Goal: Book appointment/travel/reservation

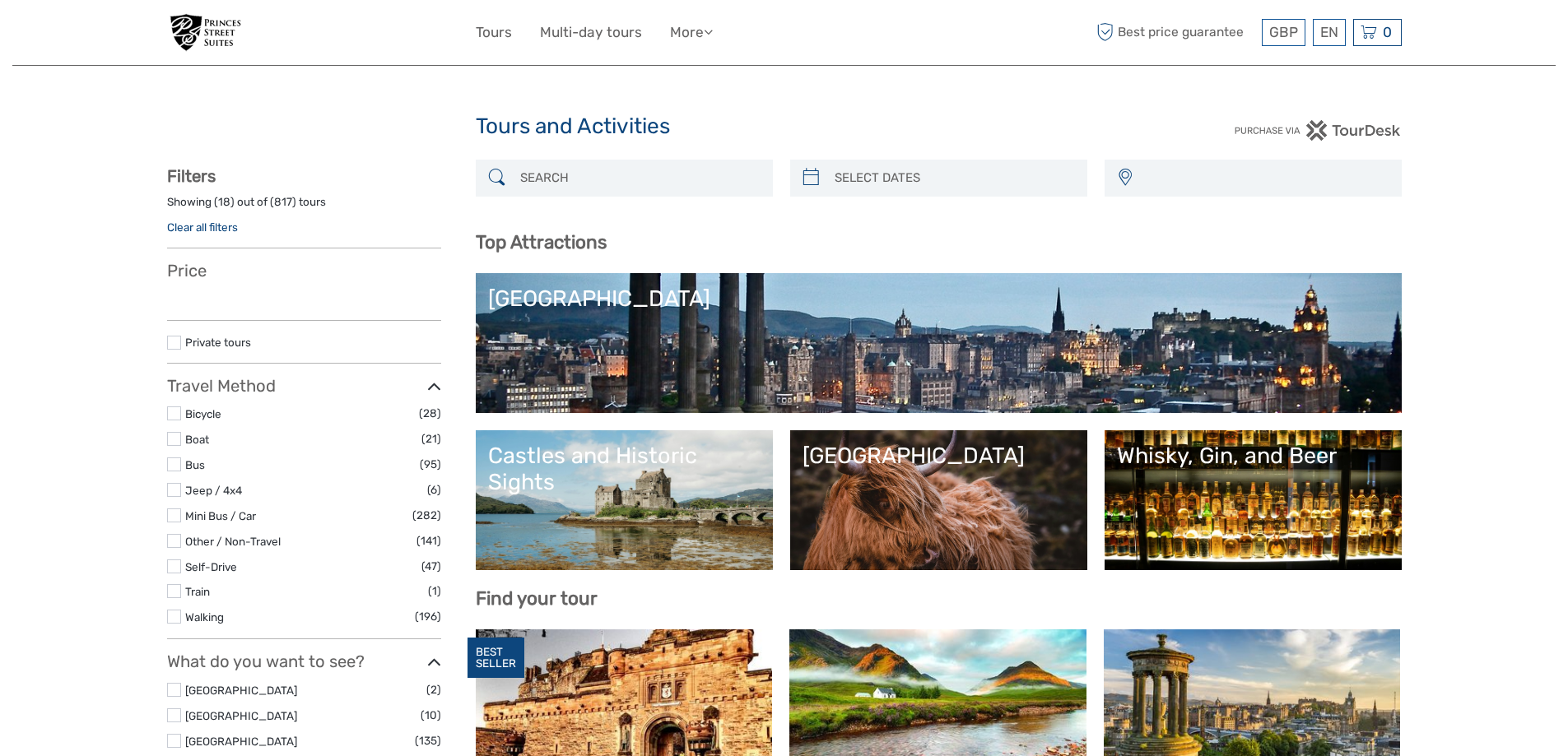
select select
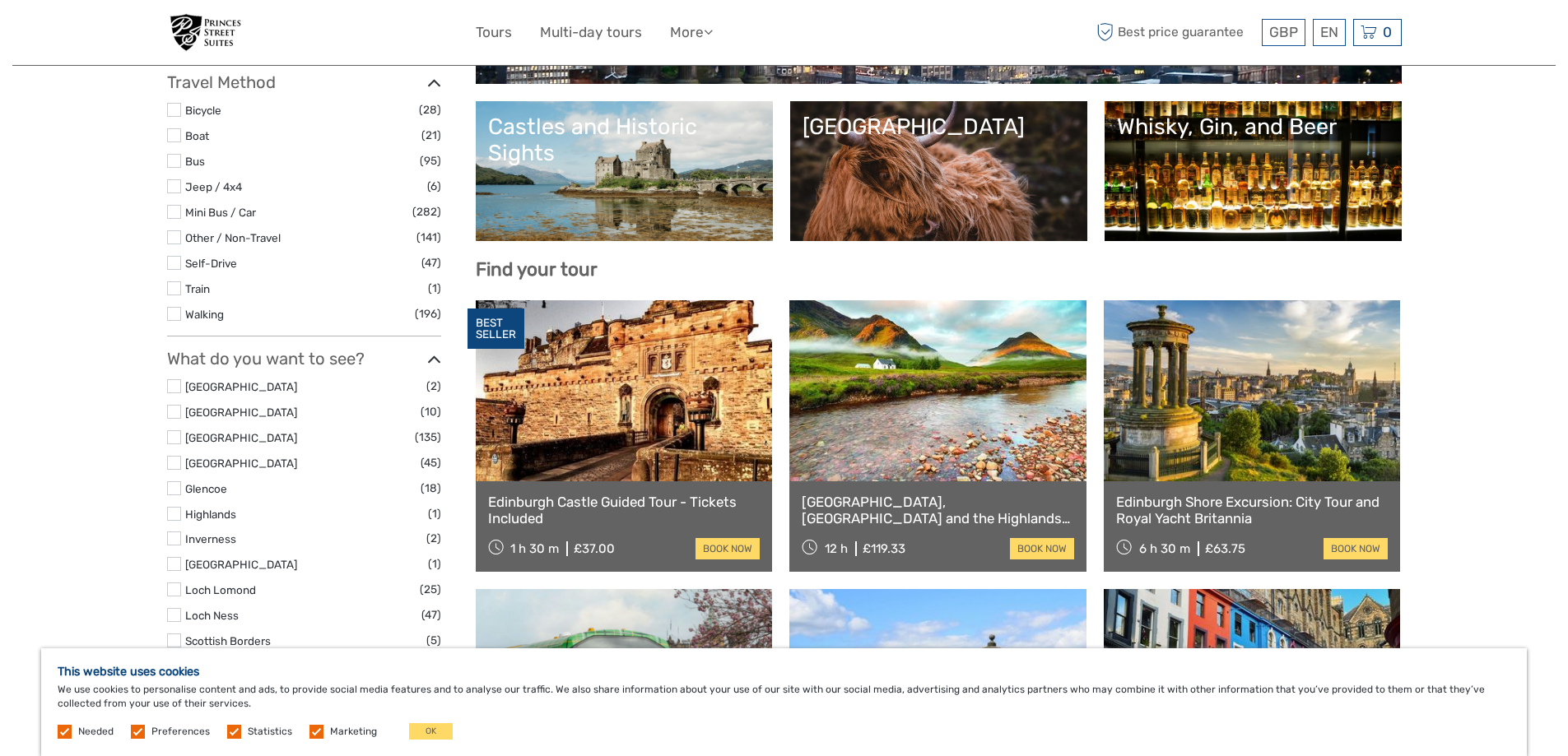
scroll to position [412, 0]
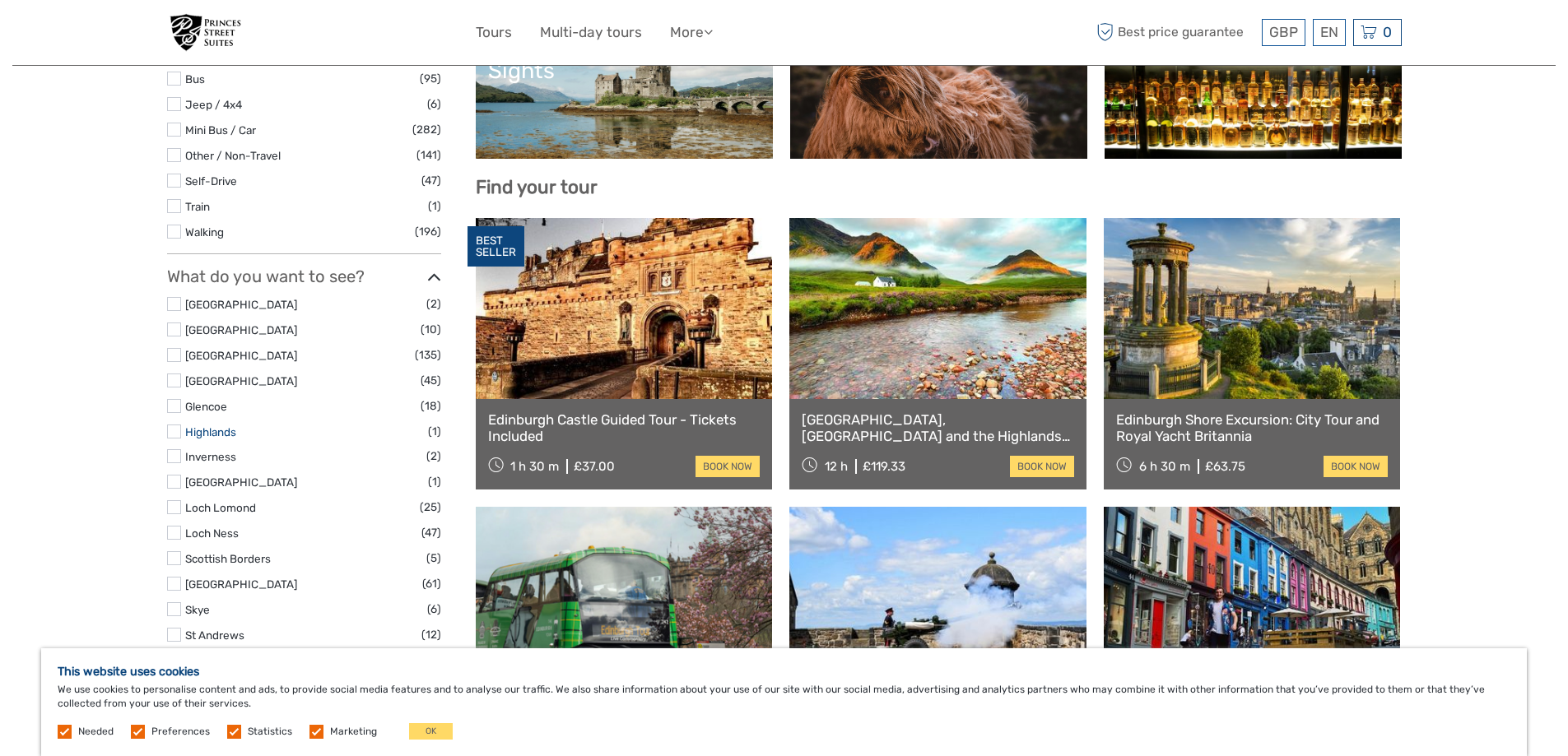
click at [212, 433] on link "Highlands" at bounding box center [210, 432] width 51 height 13
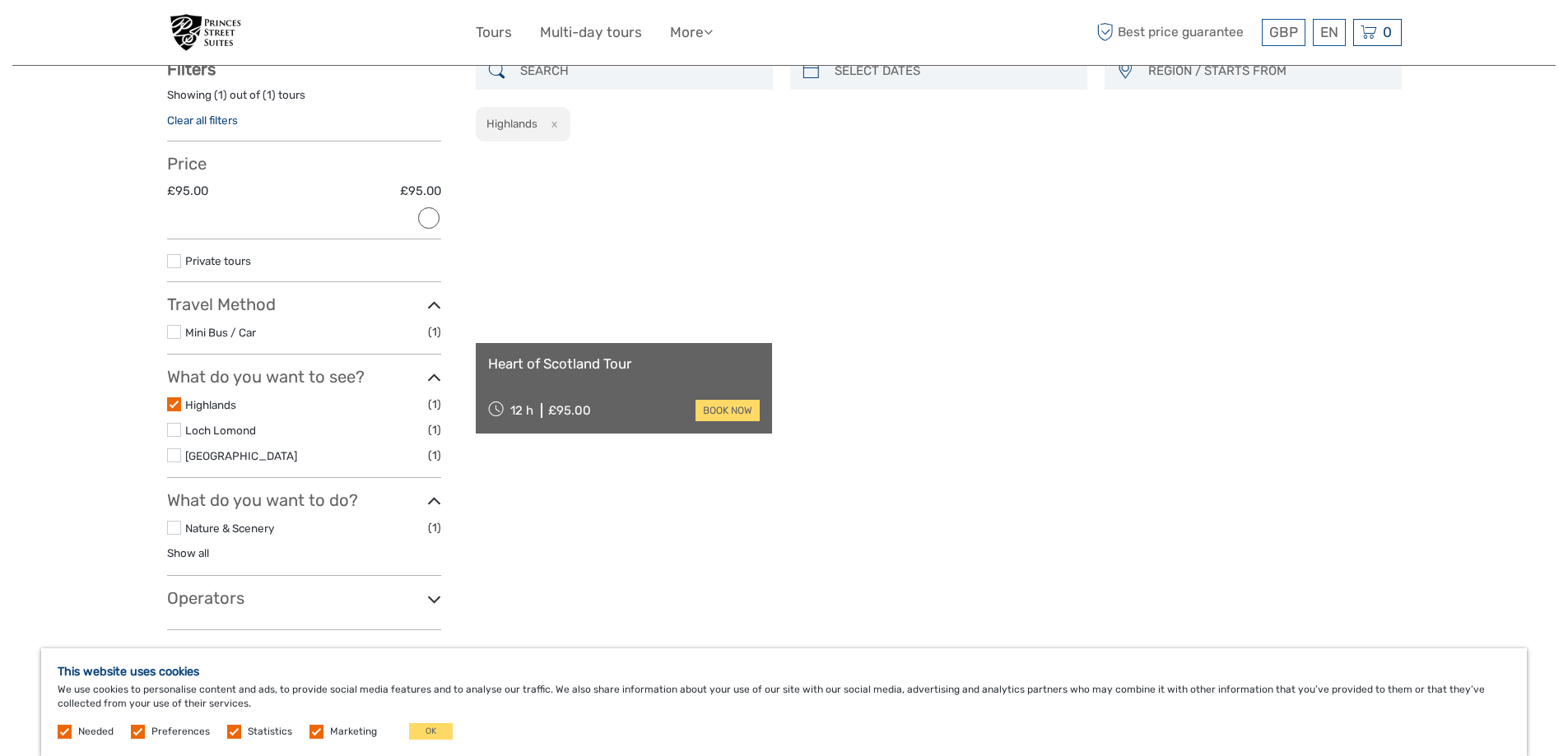
scroll to position [94, 0]
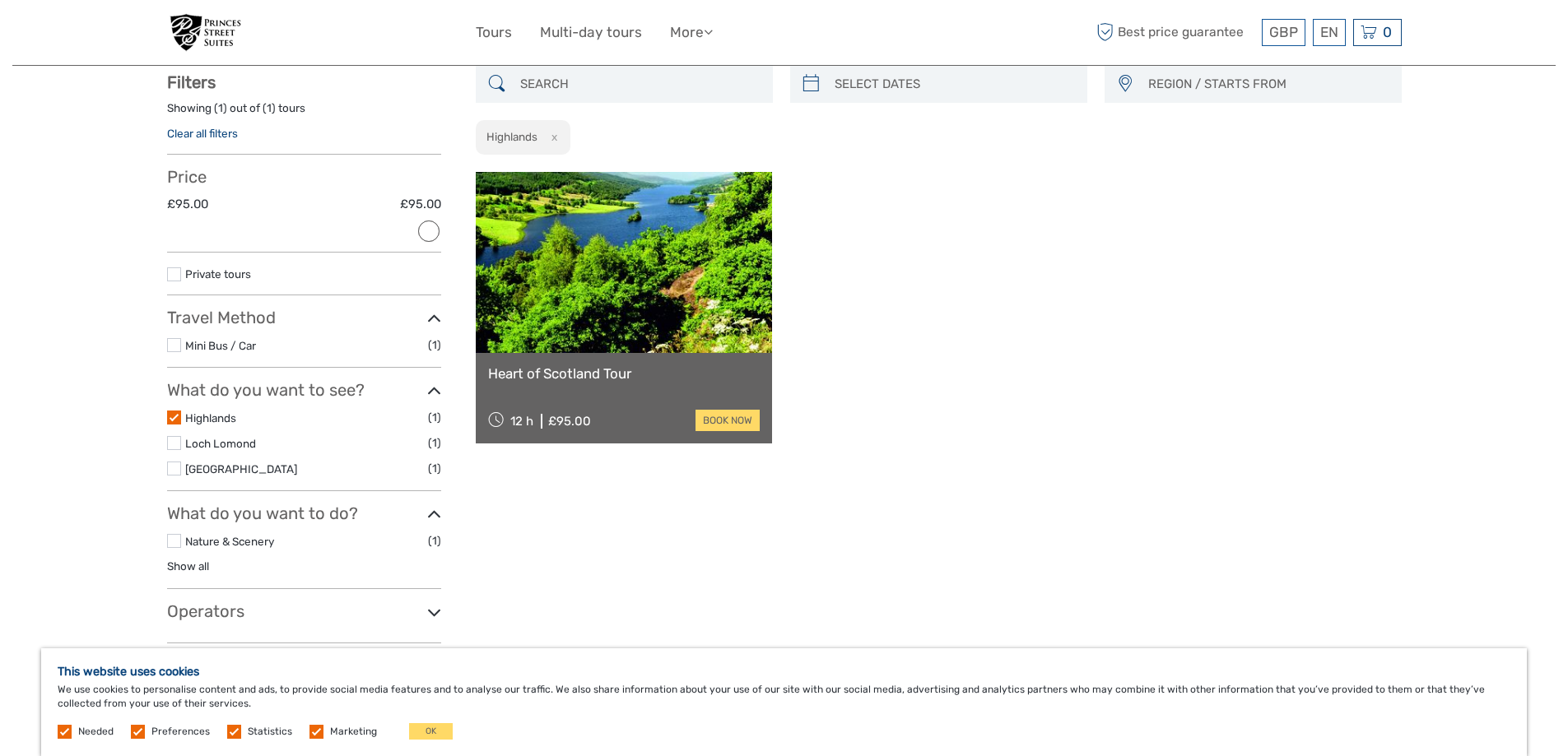
click at [566, 375] on link "Heart of Scotland Tour" at bounding box center [625, 373] width 273 height 17
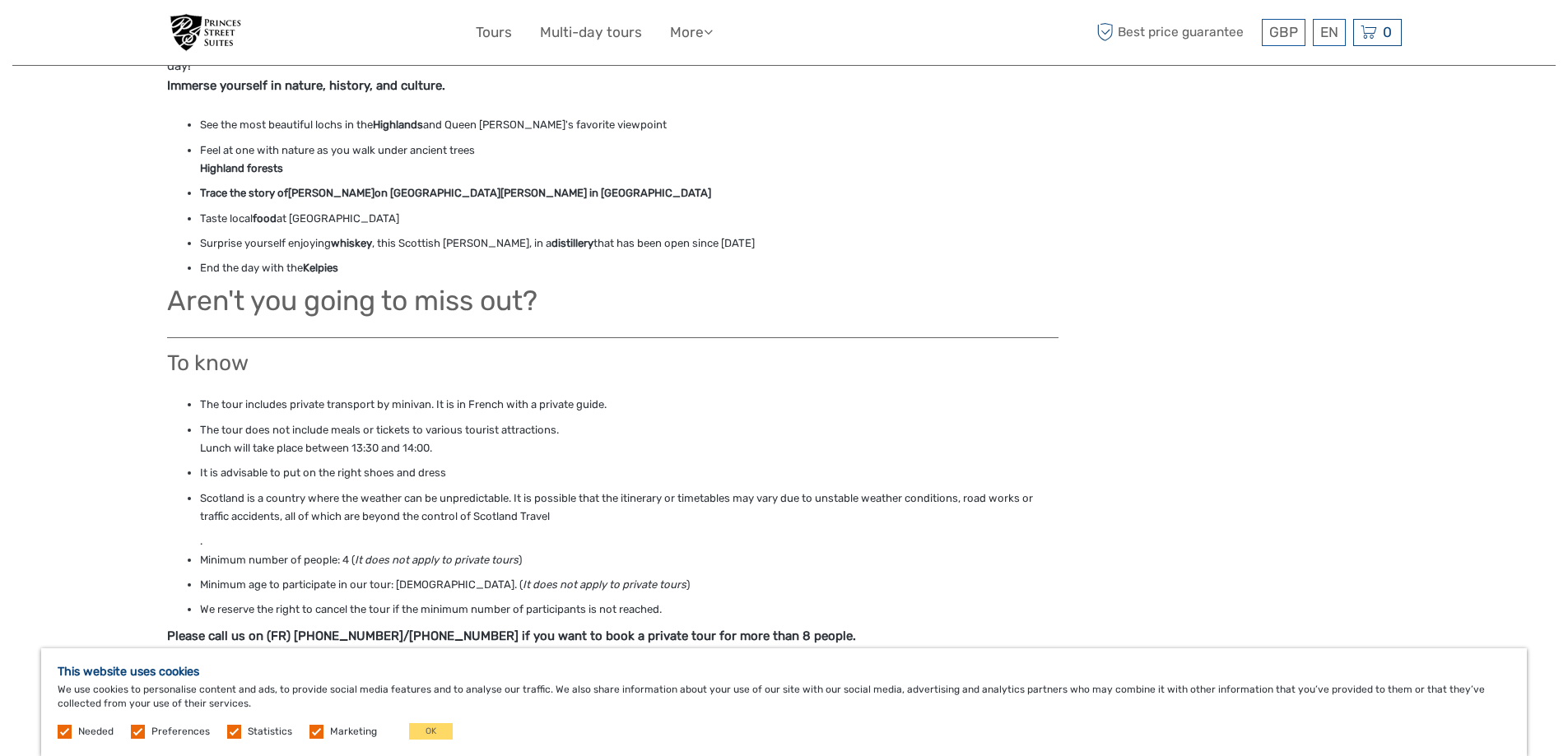
scroll to position [741, 0]
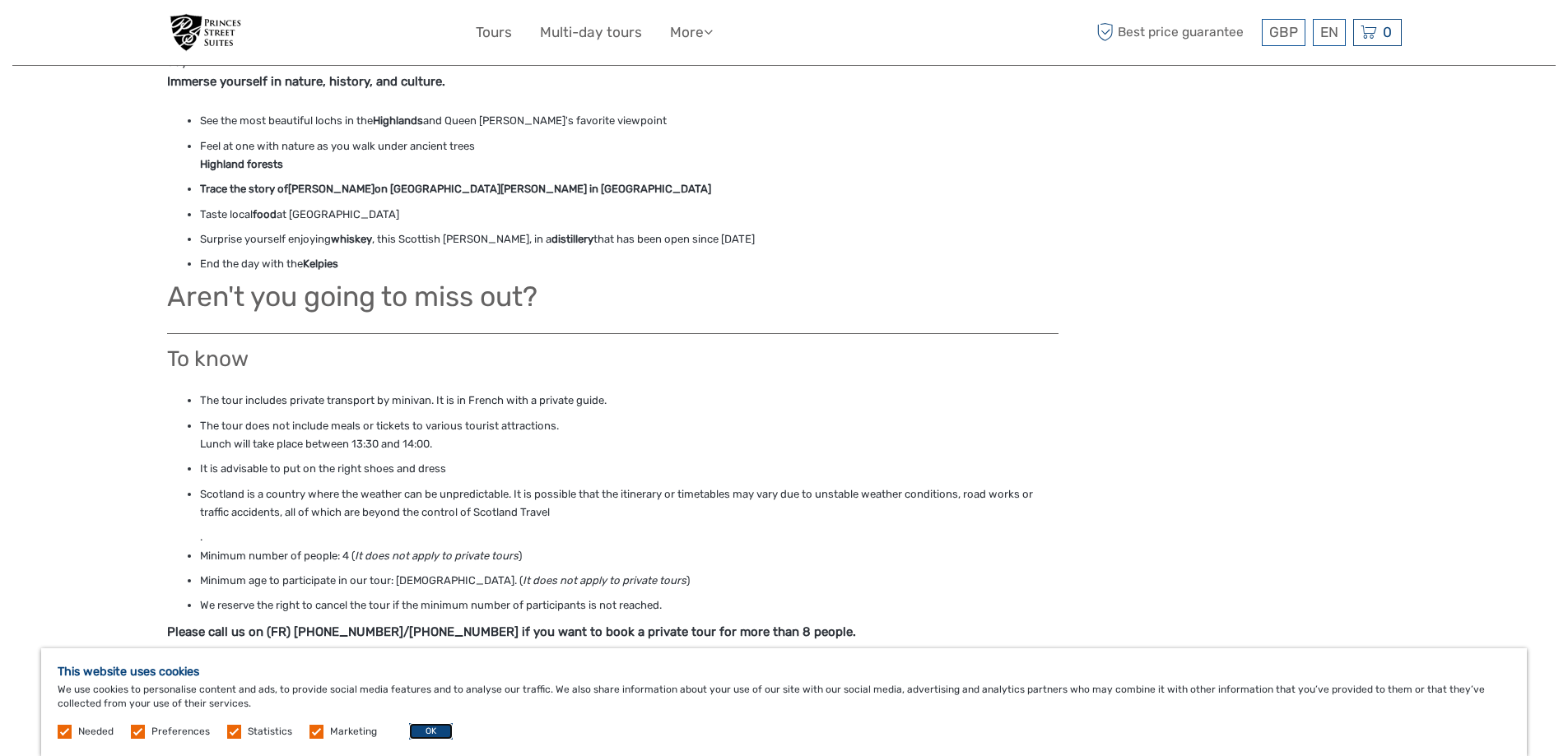
click at [419, 735] on button "OK" at bounding box center [431, 731] width 44 height 17
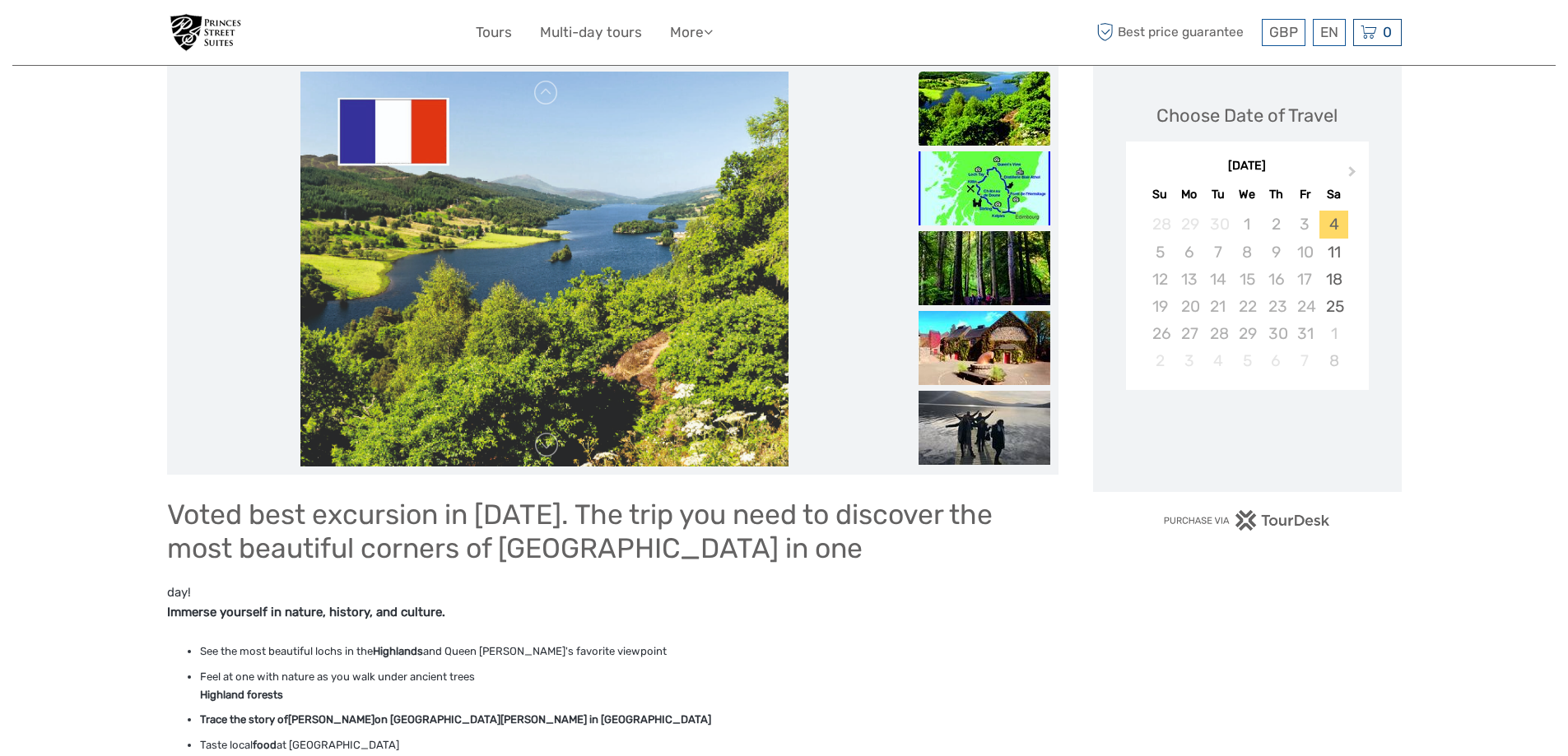
scroll to position [164, 0]
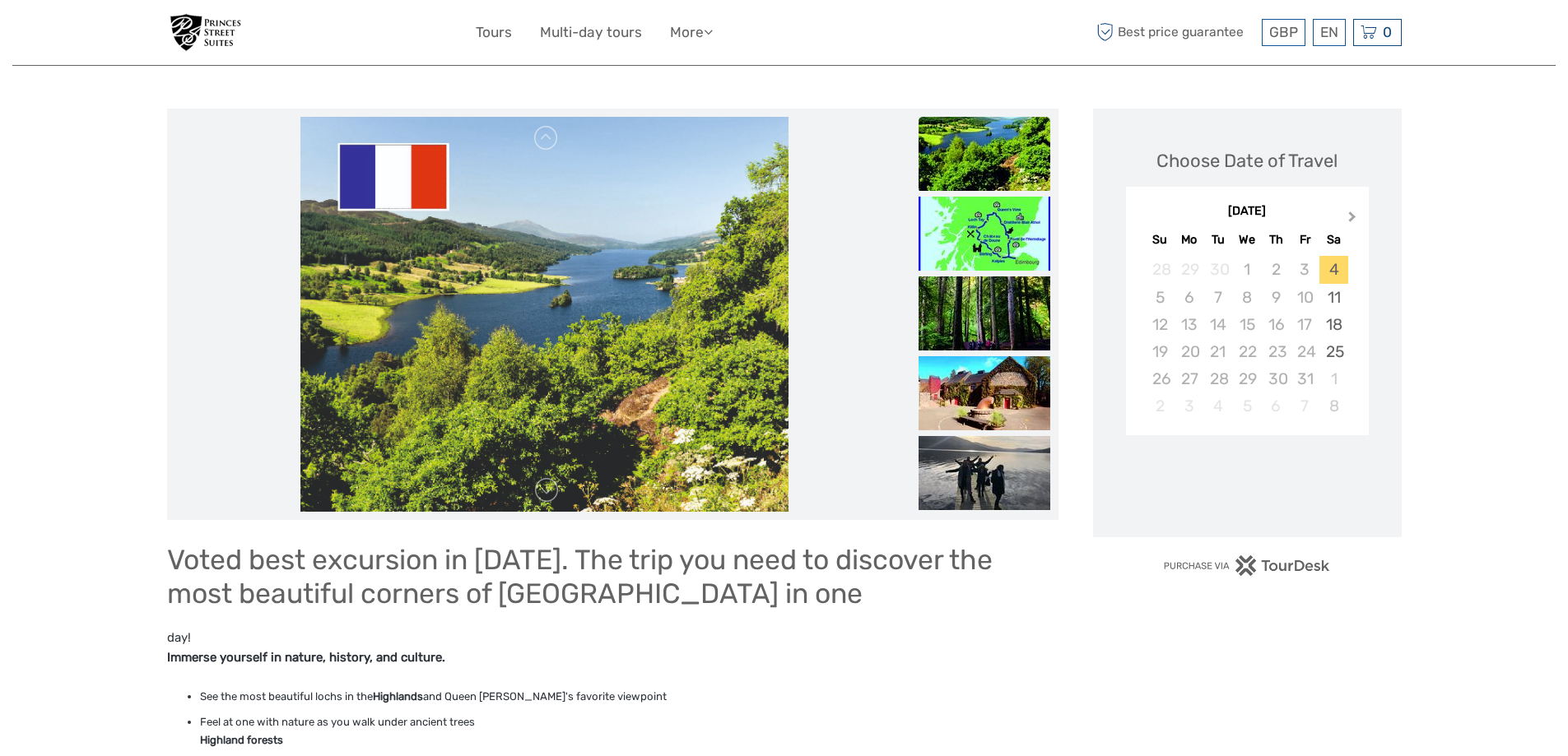
click at [1352, 219] on span "Next Month" at bounding box center [1352, 220] width 0 height 24
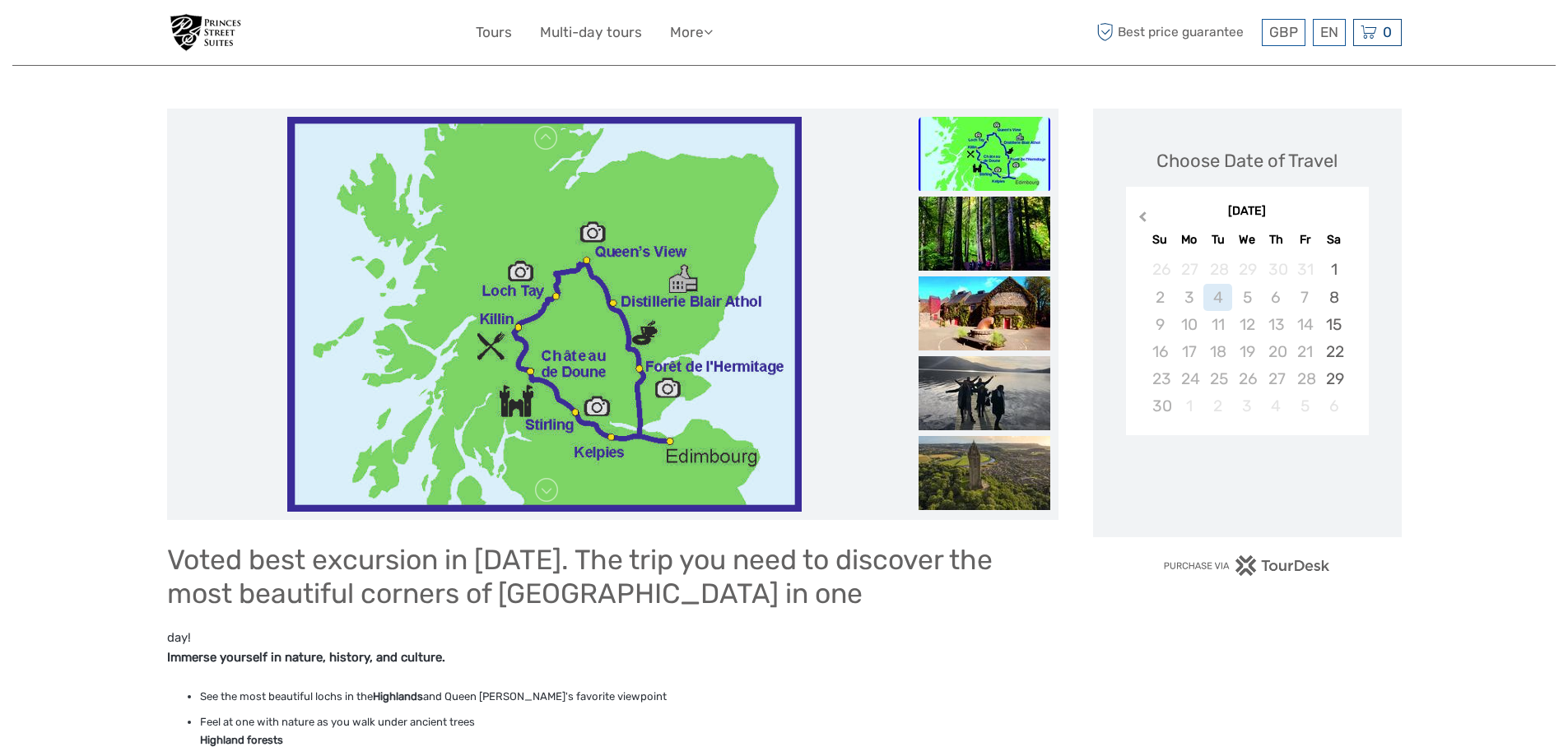
click at [1142, 217] on span "Previous Month" at bounding box center [1142, 220] width 0 height 24
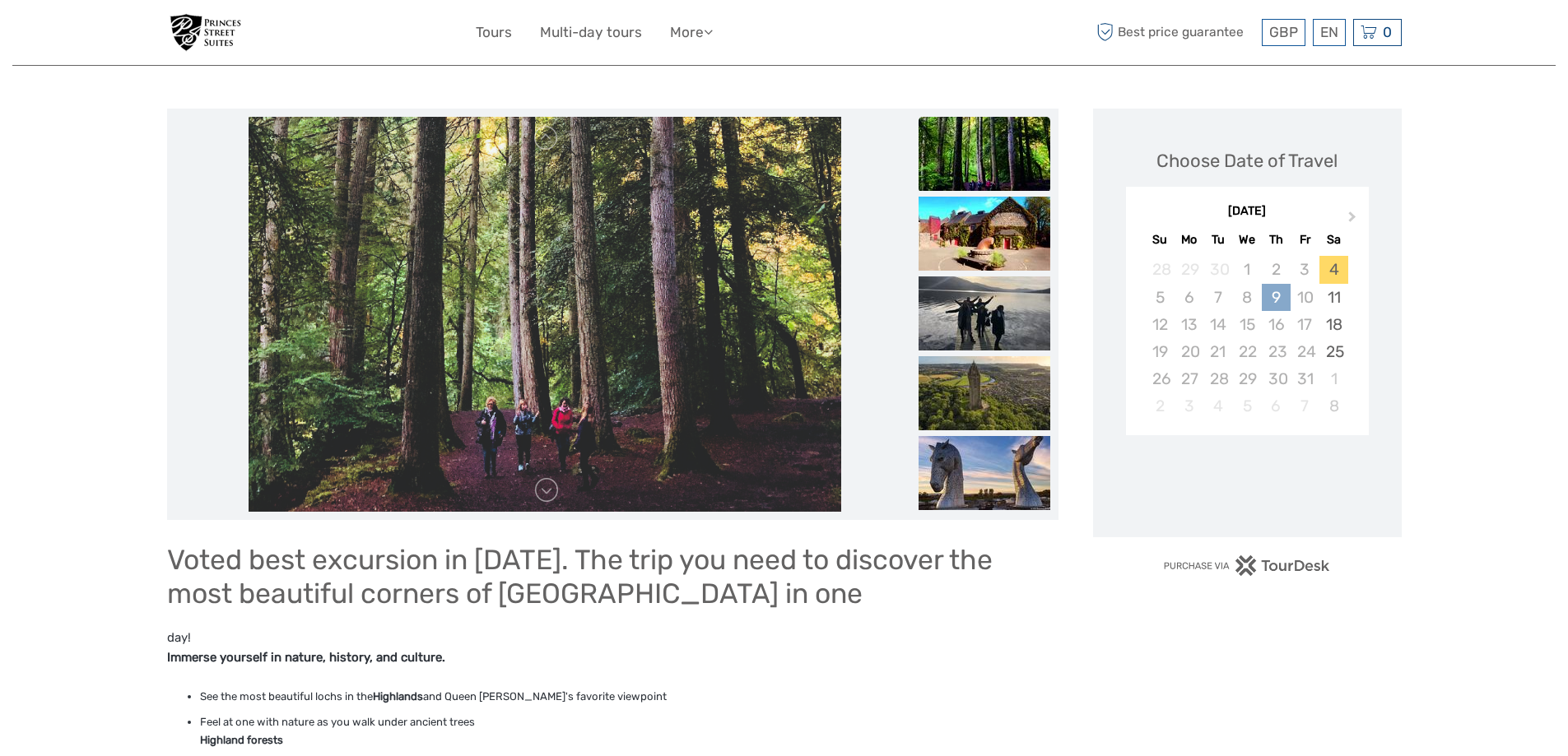
click at [1278, 297] on div "9" at bounding box center [1275, 296] width 29 height 27
